Goal: Task Accomplishment & Management: Complete application form

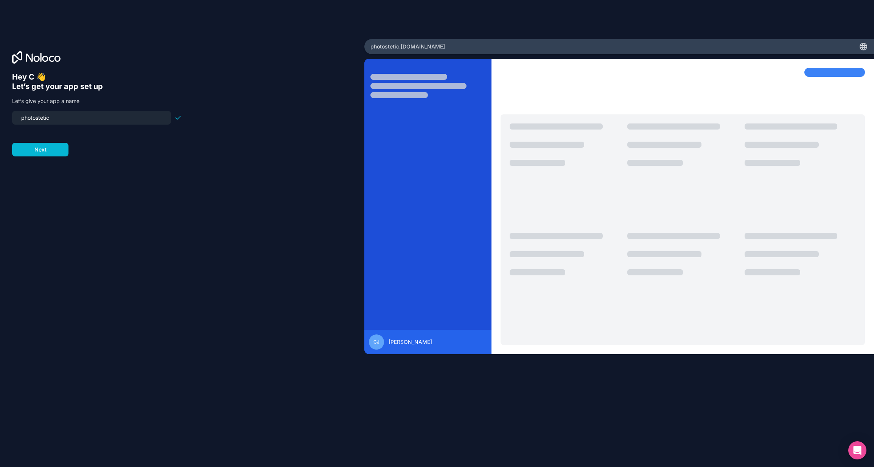
type input "{"
type input "photostetic"
click at [45, 157] on div "Hey C 👋 Let’s get your app set up Let’s give your app a name photostetic Next" at bounding box center [182, 244] width 340 height 344
click at [46, 151] on button "Next" at bounding box center [40, 150] width 56 height 14
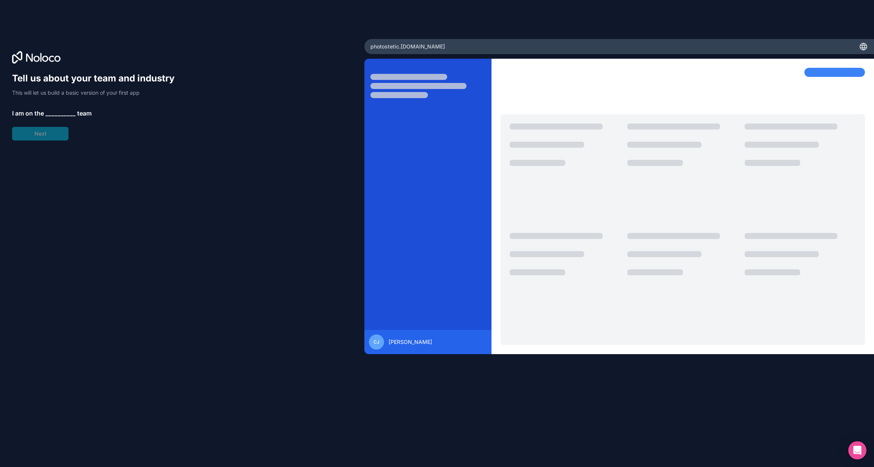
click at [48, 115] on span "__________" at bounding box center [60, 113] width 30 height 9
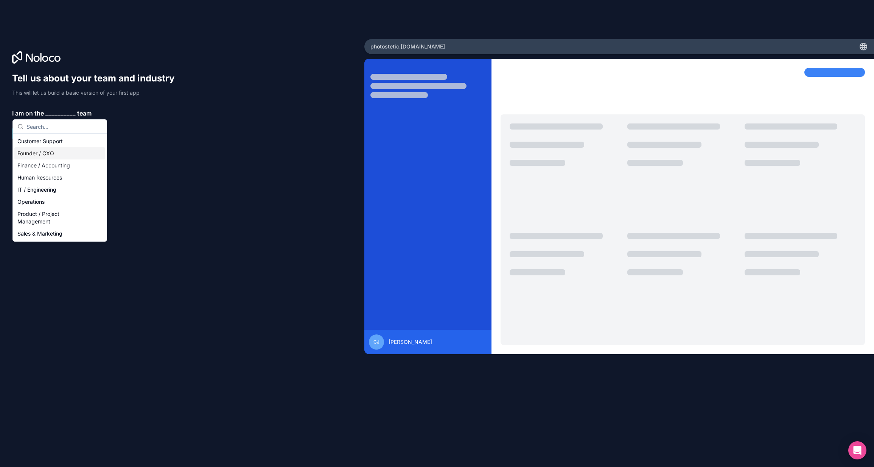
click at [53, 157] on div "Founder / CXO" at bounding box center [59, 153] width 91 height 12
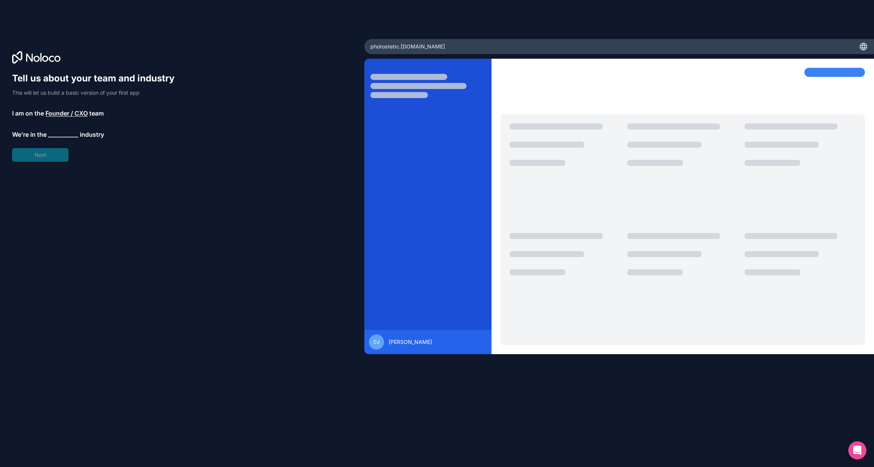
click at [57, 132] on span "__________" at bounding box center [63, 134] width 30 height 9
type input "photo"
type input "real"
click at [42, 166] on div "Real Estate" at bounding box center [62, 162] width 91 height 12
click at [48, 161] on div "Tell us about your team and industry This will let us build a basic version of …" at bounding box center [97, 127] width 170 height 111
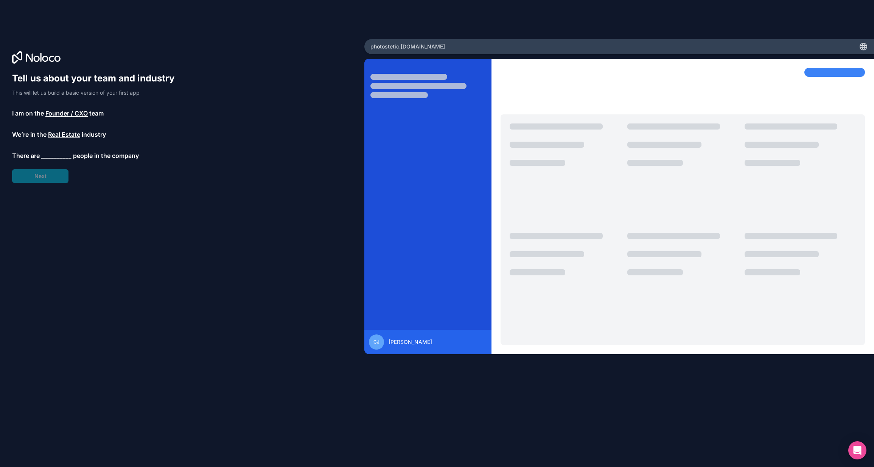
click at [49, 157] on span "__________" at bounding box center [56, 155] width 30 height 9
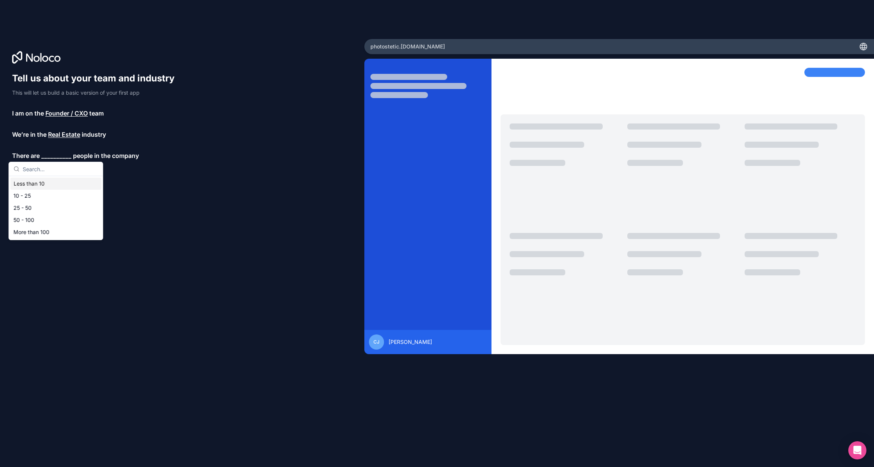
click at [39, 182] on div "Less than 10" at bounding box center [56, 184] width 91 height 12
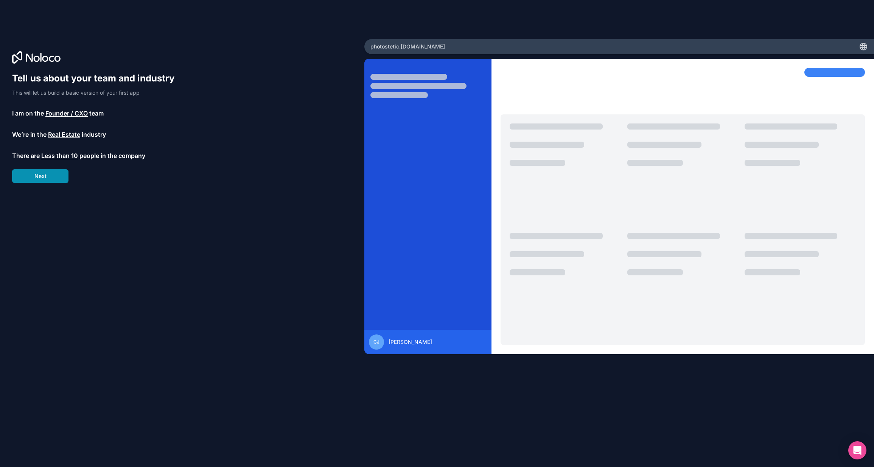
click at [48, 175] on button "Next" at bounding box center [40, 176] width 56 height 14
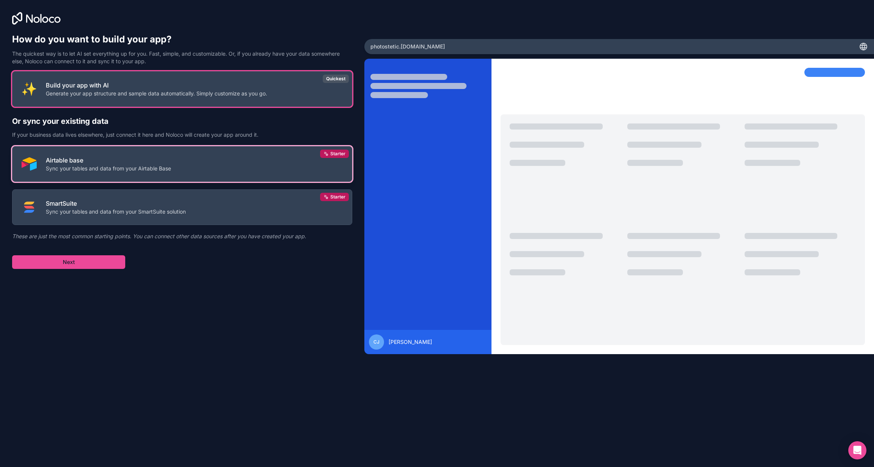
click at [112, 168] on p "Sync your tables and data from your Airtable Base" at bounding box center [108, 169] width 125 height 8
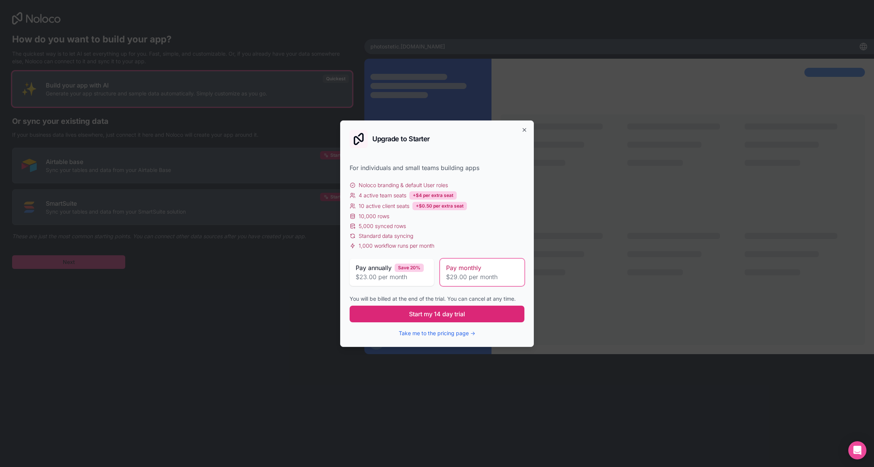
click at [429, 315] on span "Start my 14 day trial" at bounding box center [437, 313] width 56 height 9
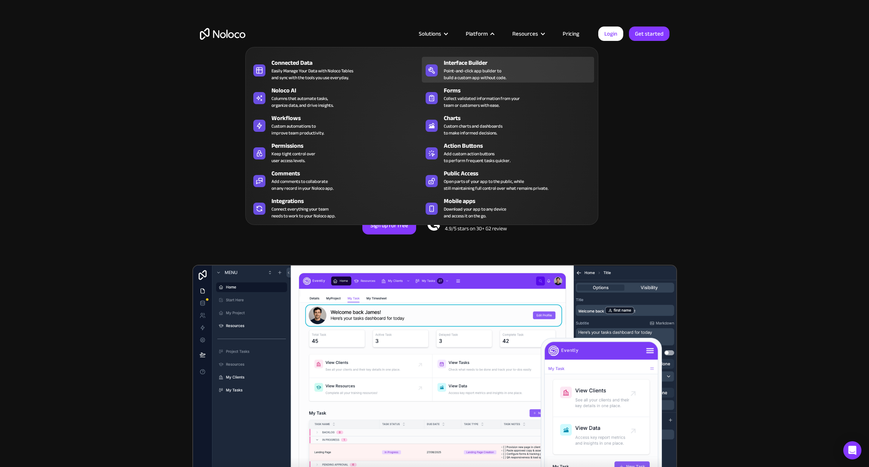
click at [487, 60] on div "Interface Builder" at bounding box center [521, 62] width 154 height 9
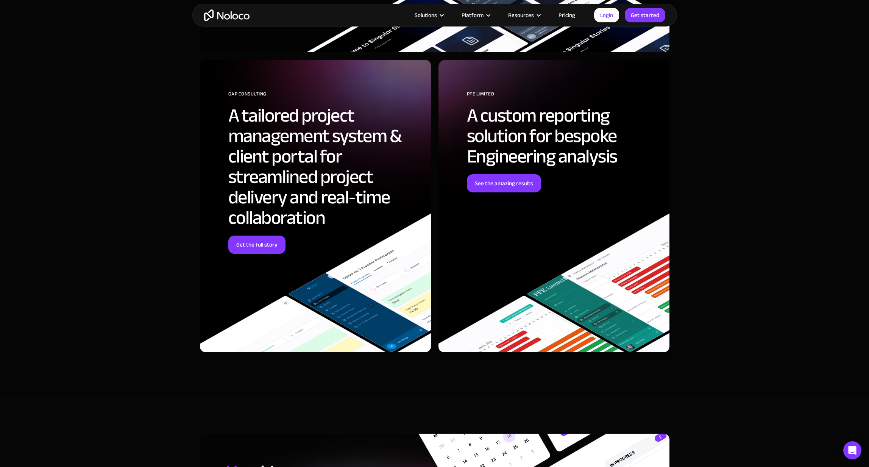
scroll to position [2265, 0]
